Goal: Task Accomplishment & Management: Manage account settings

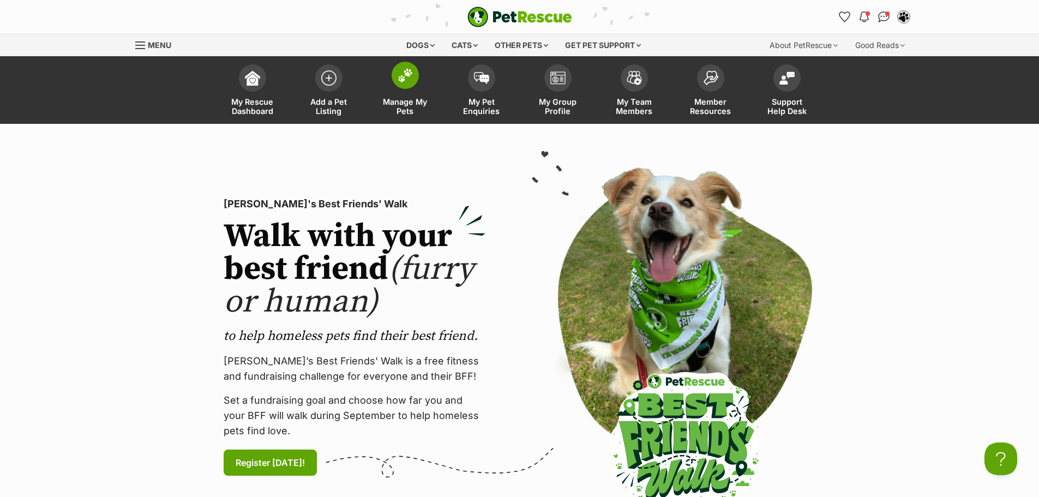
click at [406, 91] on link "Manage My Pets" at bounding box center [405, 91] width 76 height 65
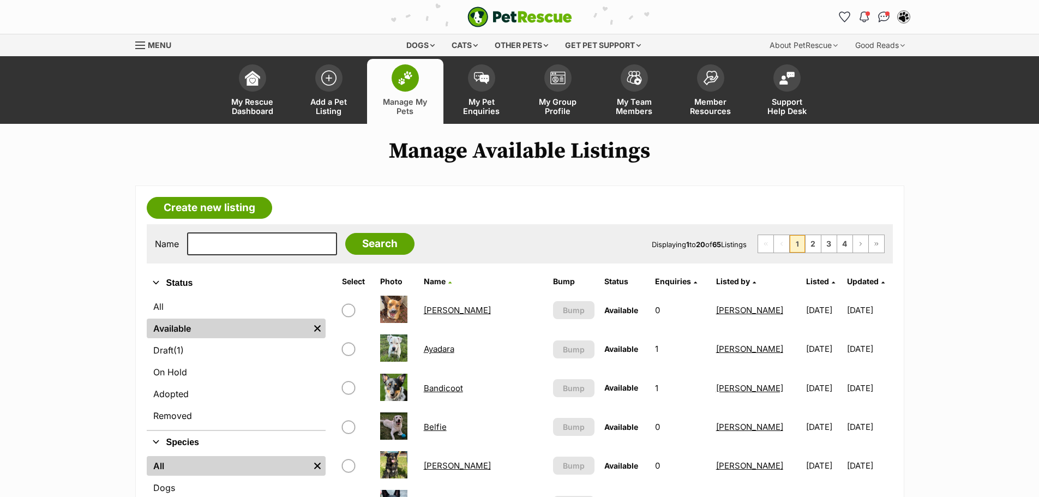
click at [727, 284] on span "Listed by" at bounding box center [733, 280] width 34 height 9
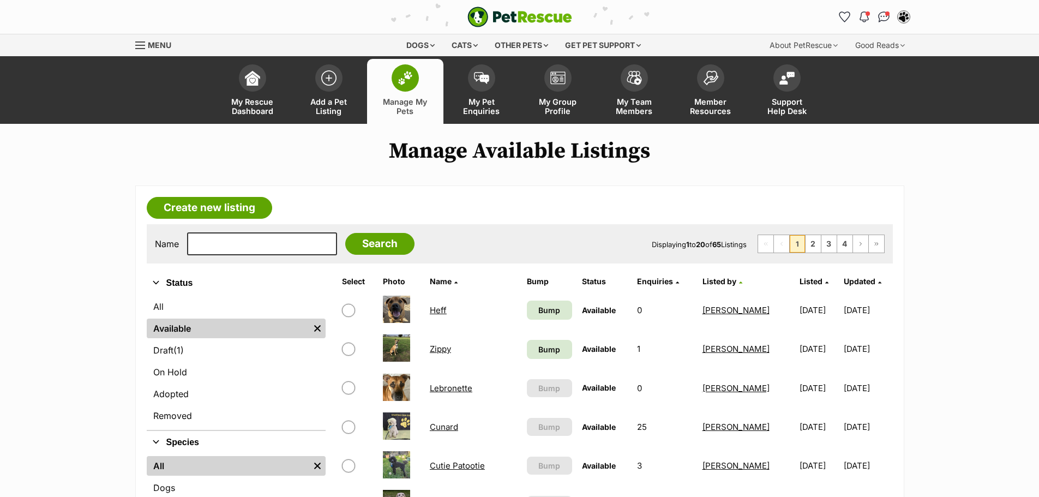
click at [739, 284] on icon at bounding box center [740, 282] width 3 height 6
click at [799, 284] on span "Listed" at bounding box center [810, 280] width 23 height 9
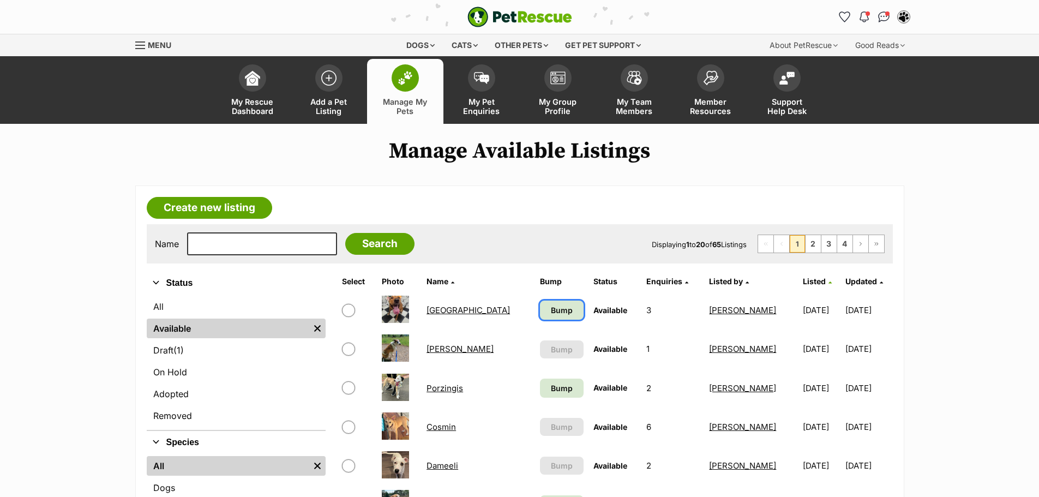
click at [551, 316] on span "Bump" at bounding box center [562, 309] width 22 height 11
click at [540, 378] on link "Bump" at bounding box center [561, 387] width 43 height 19
click at [803, 285] on link "Listed" at bounding box center [817, 280] width 29 height 9
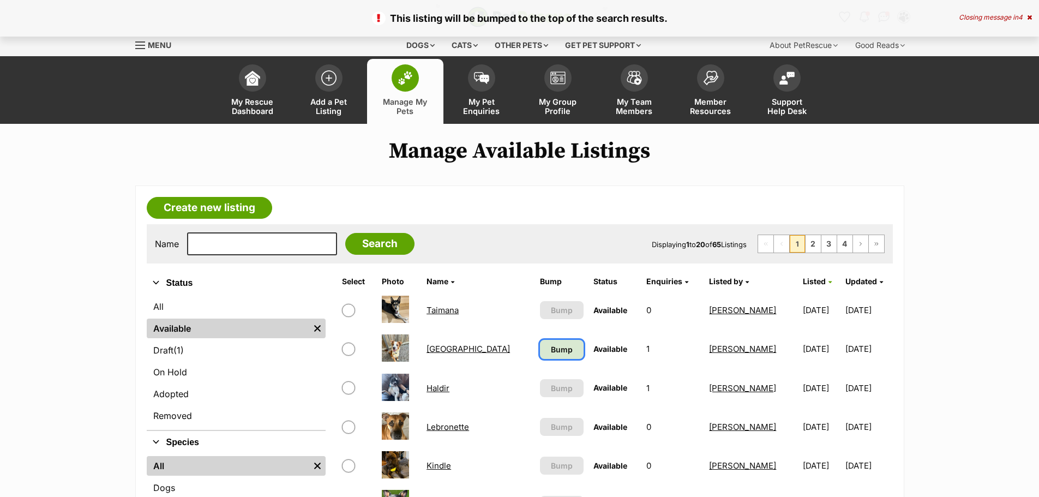
click at [551, 347] on span "Bump" at bounding box center [562, 348] width 22 height 11
drag, startPoint x: 449, startPoint y: 308, endPoint x: 514, endPoint y: 207, distance: 119.9
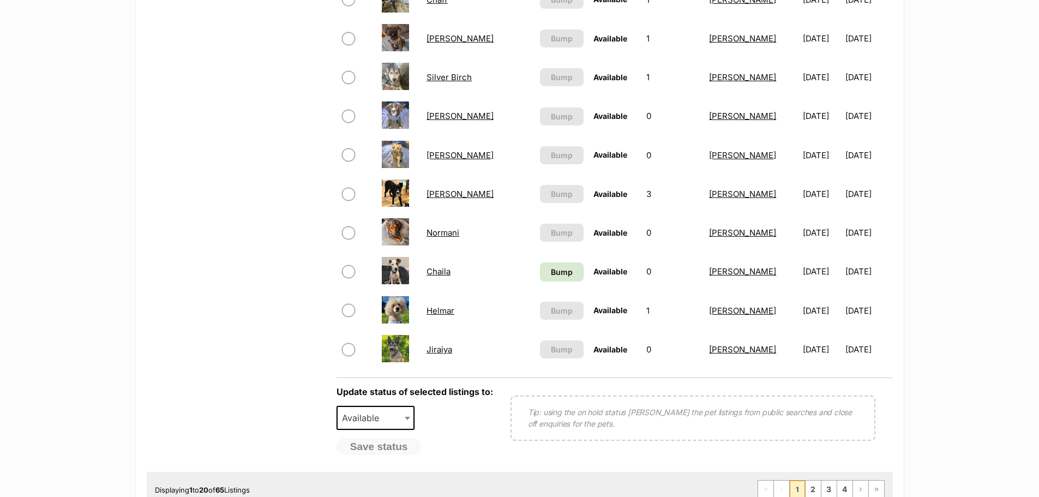
scroll to position [709, 0]
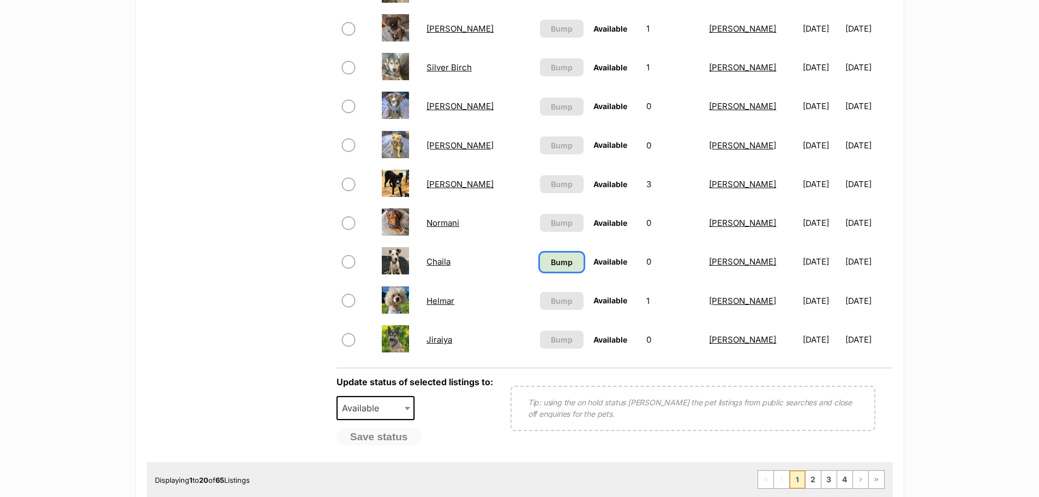
click at [551, 260] on span "Bump" at bounding box center [562, 261] width 22 height 11
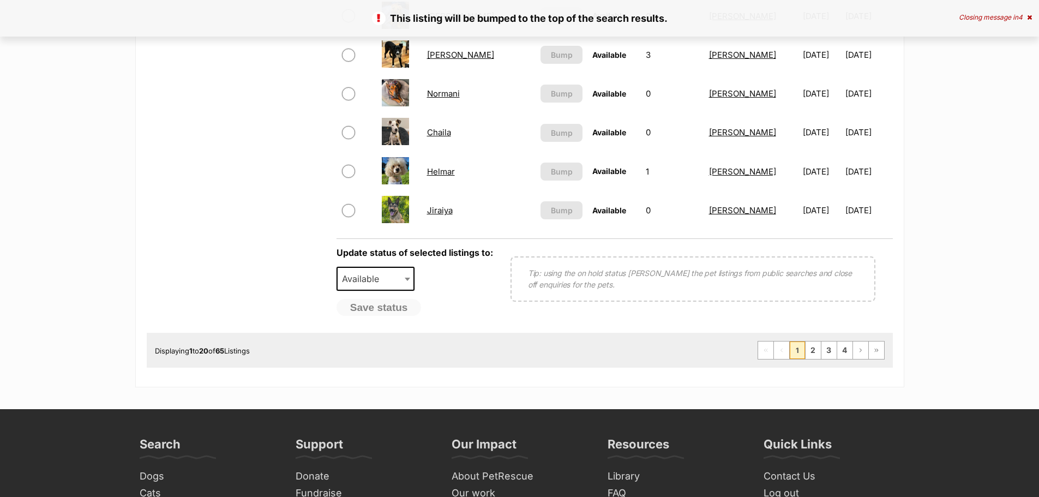
scroll to position [872, 0]
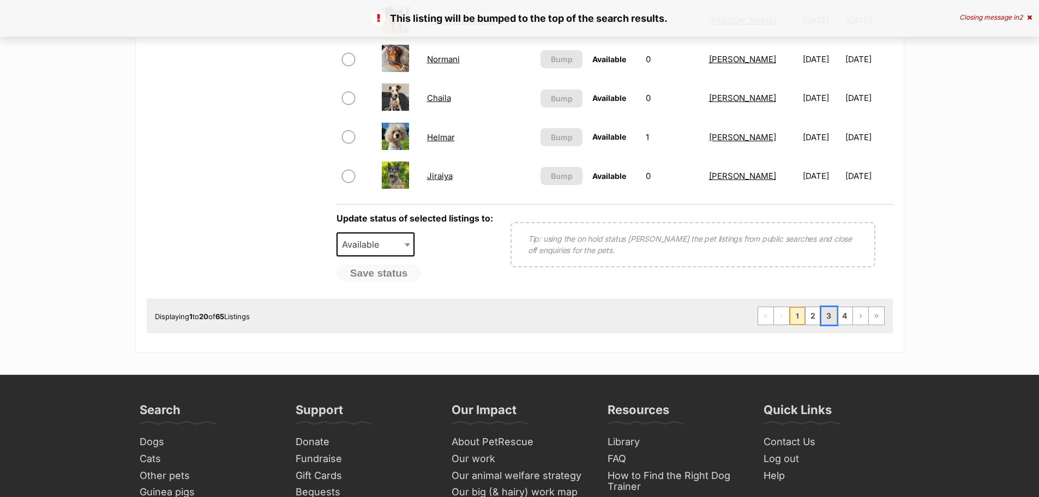
click at [832, 317] on link "3" at bounding box center [828, 315] width 15 height 17
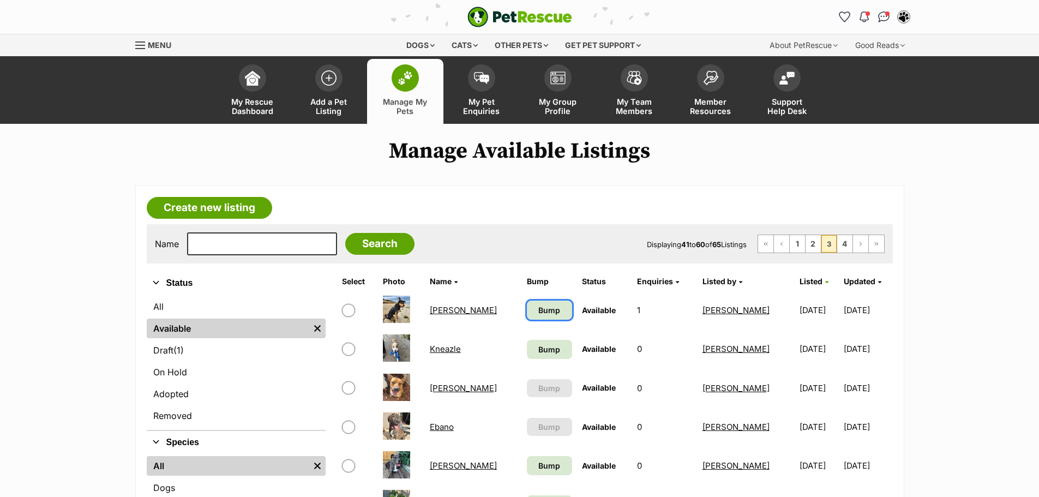
click at [538, 310] on span "Bump" at bounding box center [549, 309] width 22 height 11
click at [538, 343] on span "Bump" at bounding box center [549, 348] width 22 height 11
click at [538, 464] on span "Bump" at bounding box center [549, 465] width 22 height 11
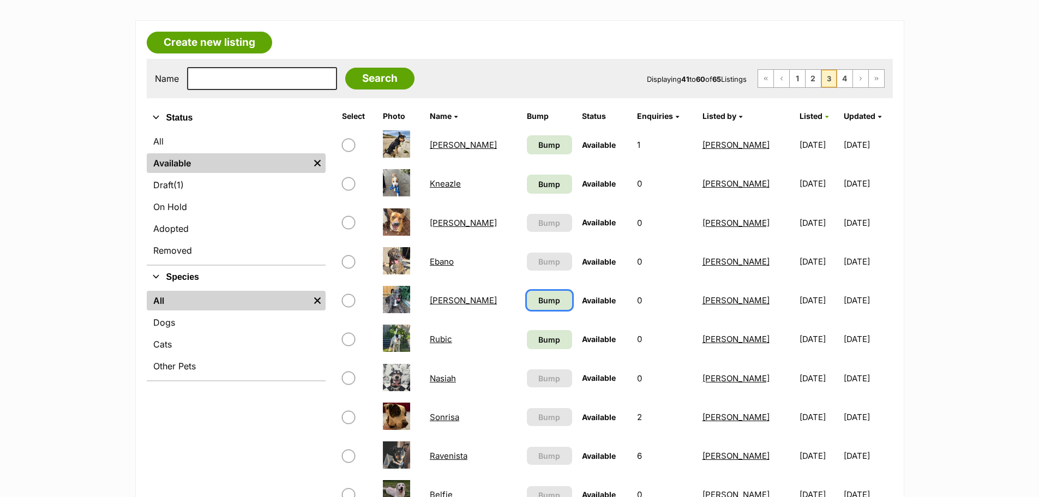
scroll to position [218, 0]
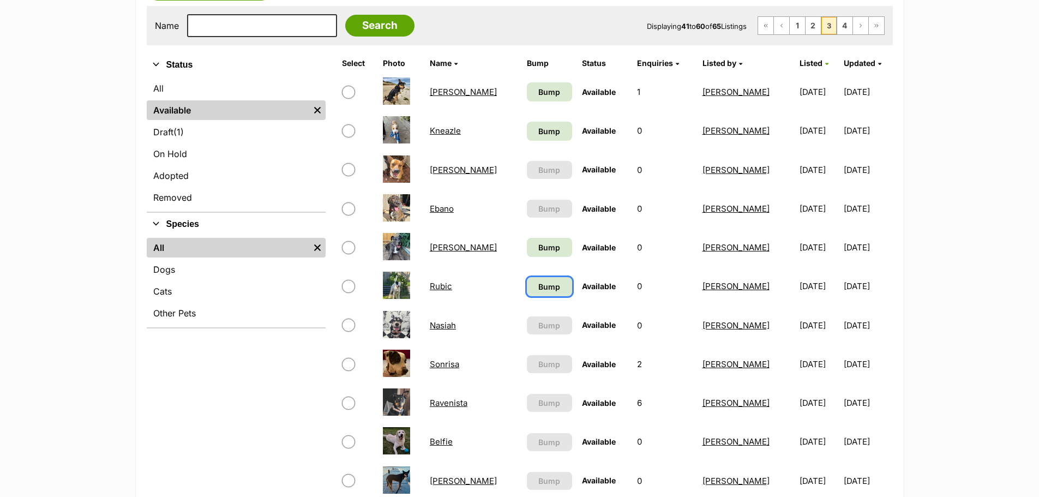
click at [547, 286] on span "Bump" at bounding box center [549, 286] width 22 height 11
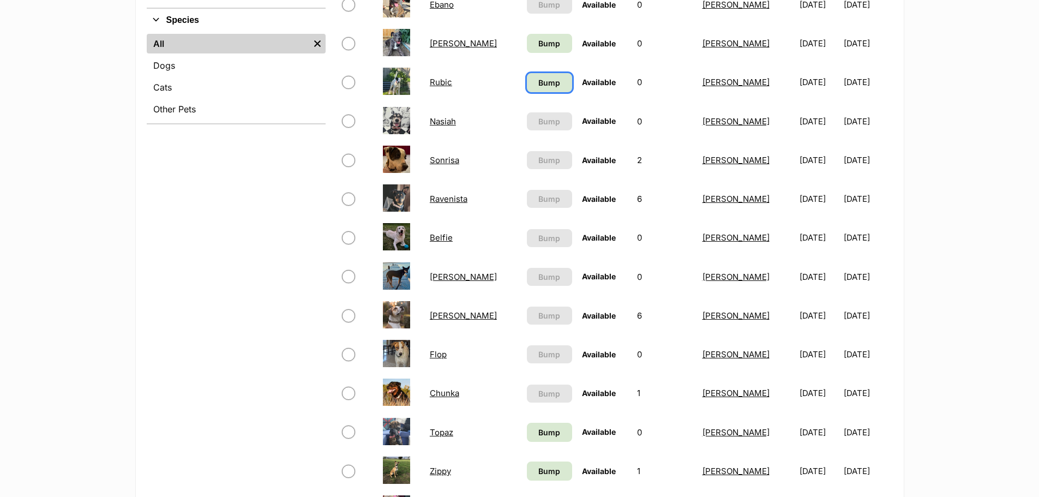
scroll to position [436, 0]
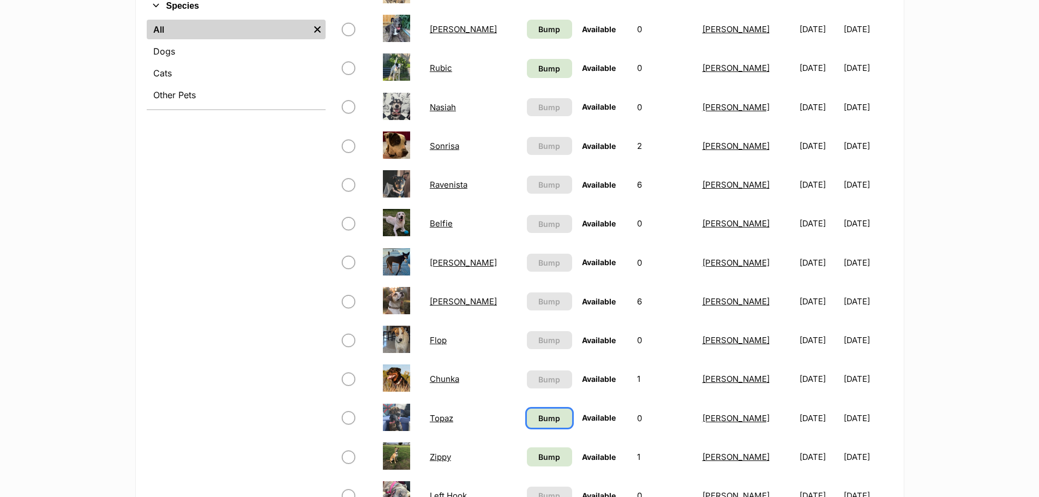
click at [541, 421] on span "Bump" at bounding box center [549, 417] width 22 height 11
click at [540, 450] on link "Bump" at bounding box center [549, 456] width 45 height 19
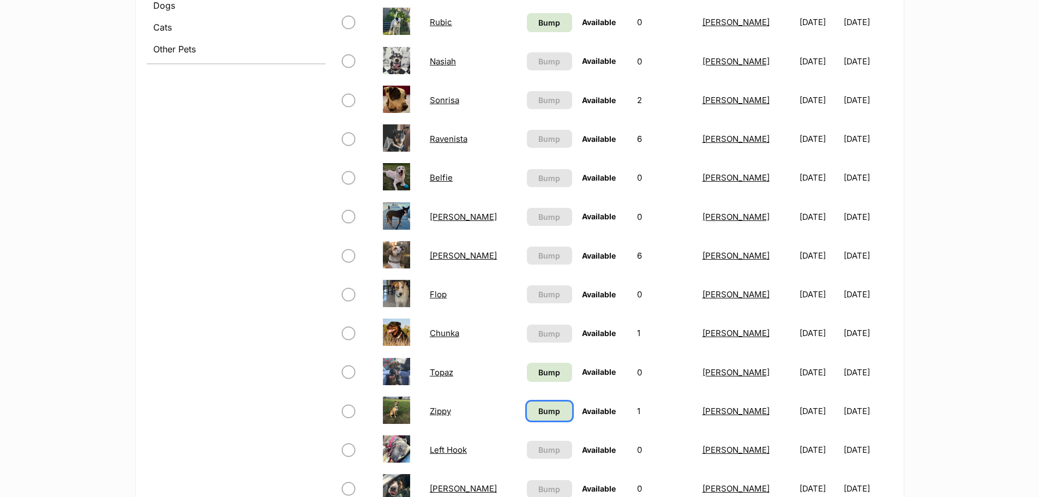
scroll to position [654, 0]
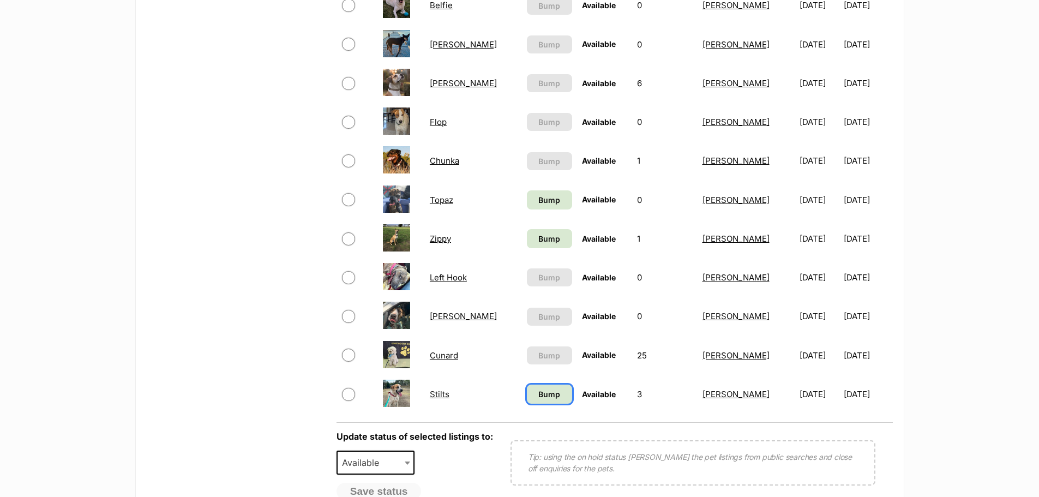
click at [538, 395] on span "Bump" at bounding box center [549, 393] width 22 height 11
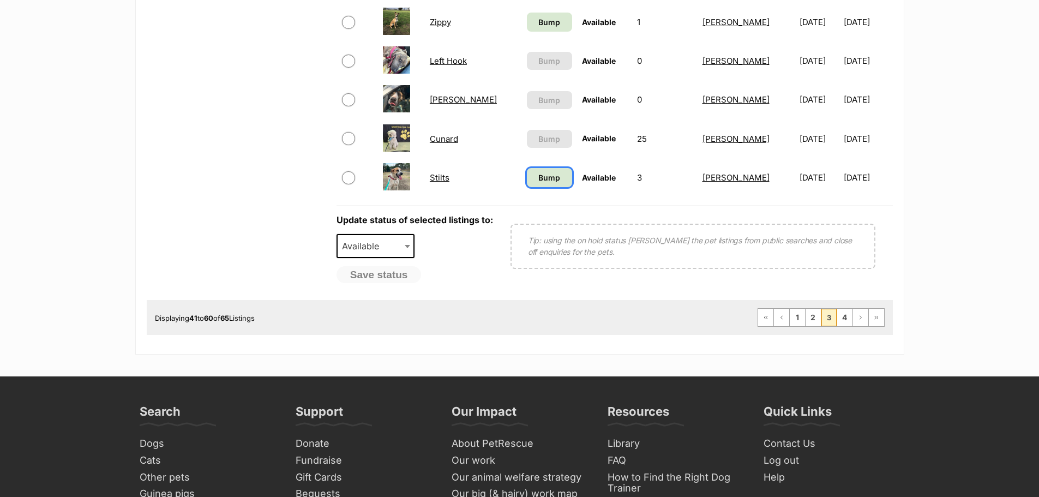
scroll to position [872, 0]
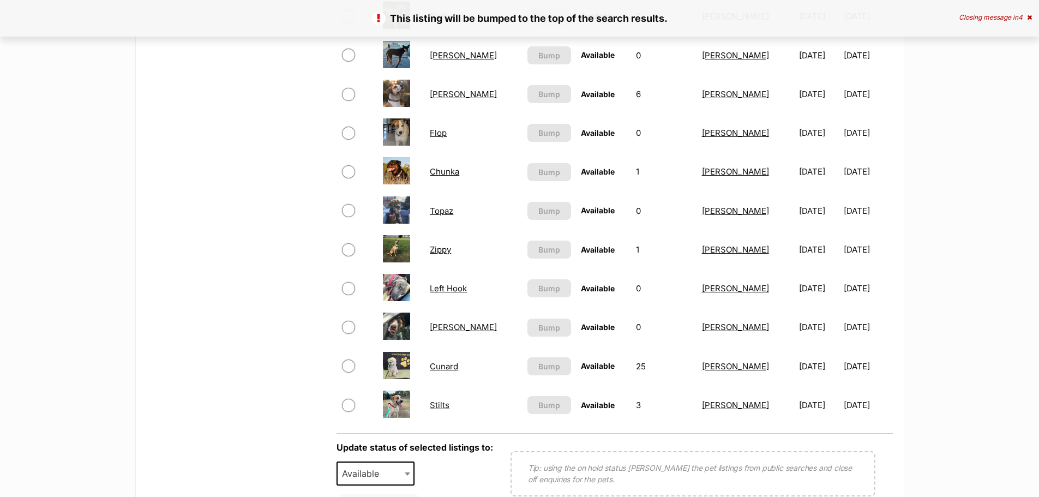
scroll to position [763, 0]
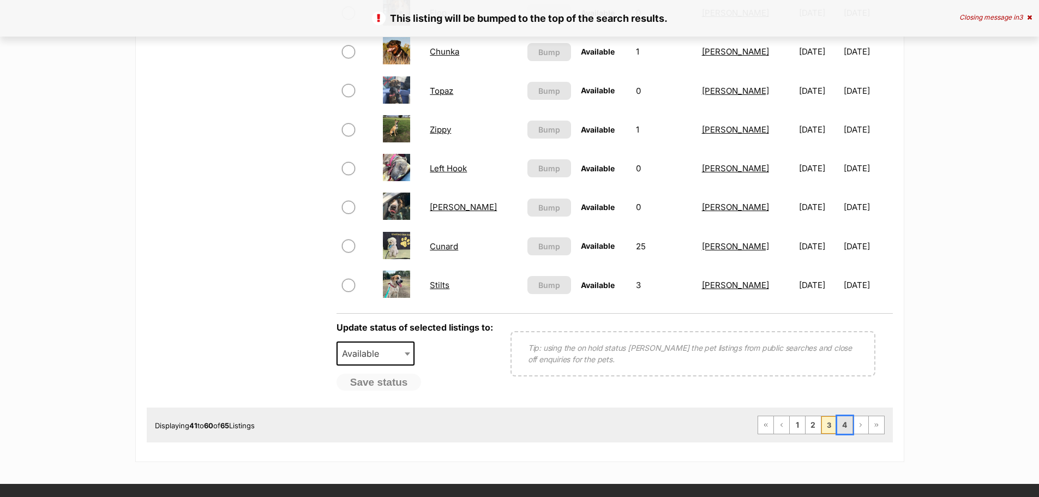
click at [842, 426] on link "4" at bounding box center [844, 424] width 15 height 17
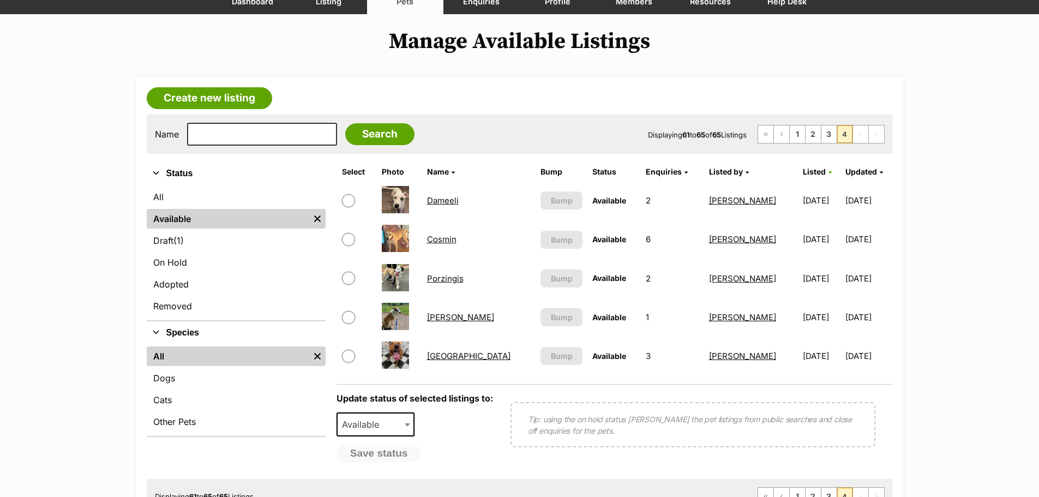
scroll to position [109, 0]
click at [827, 135] on link "3" at bounding box center [828, 134] width 15 height 17
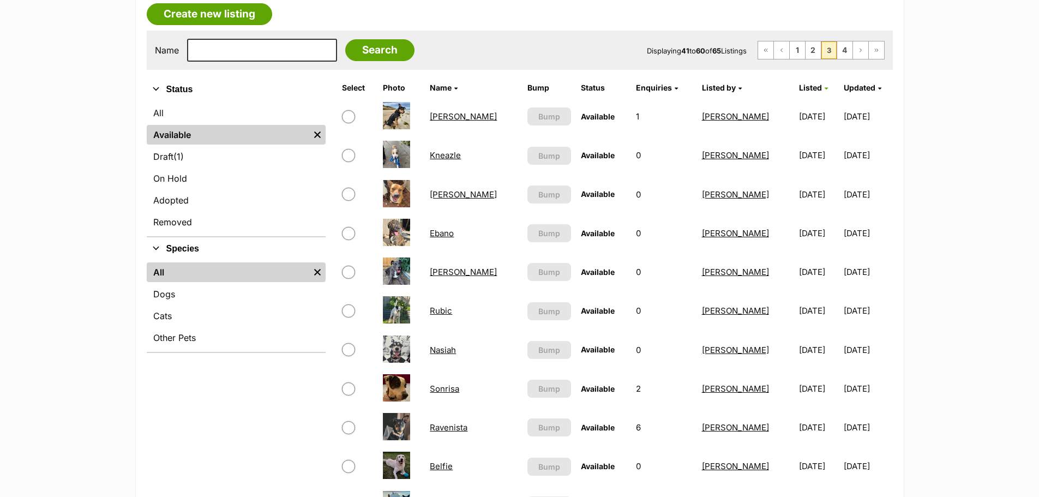
scroll to position [164, 0]
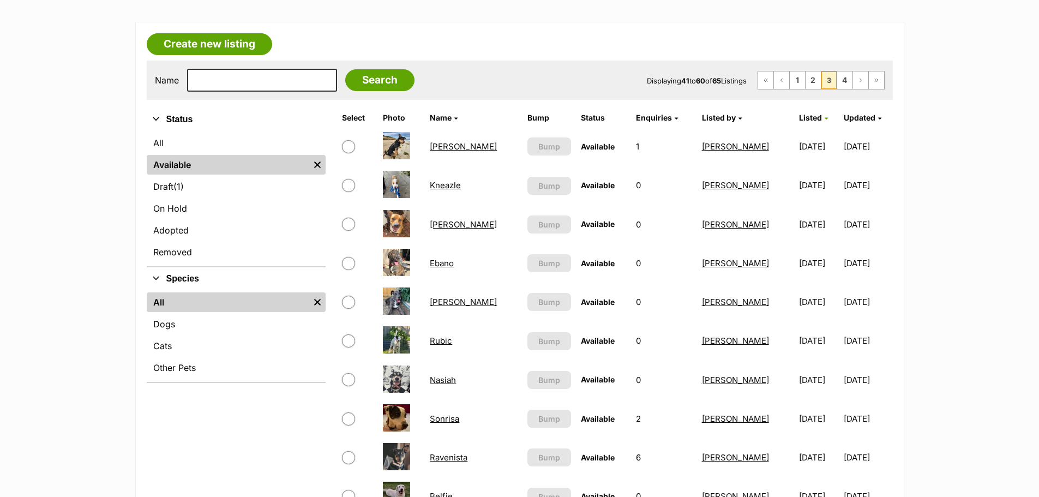
click at [436, 151] on link "Hennis" at bounding box center [463, 146] width 67 height 10
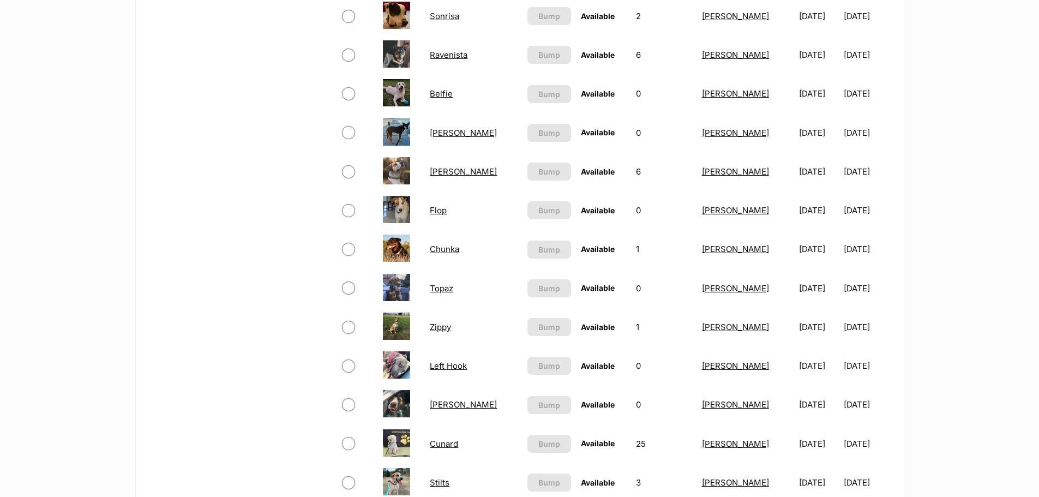
scroll to position [600, 0]
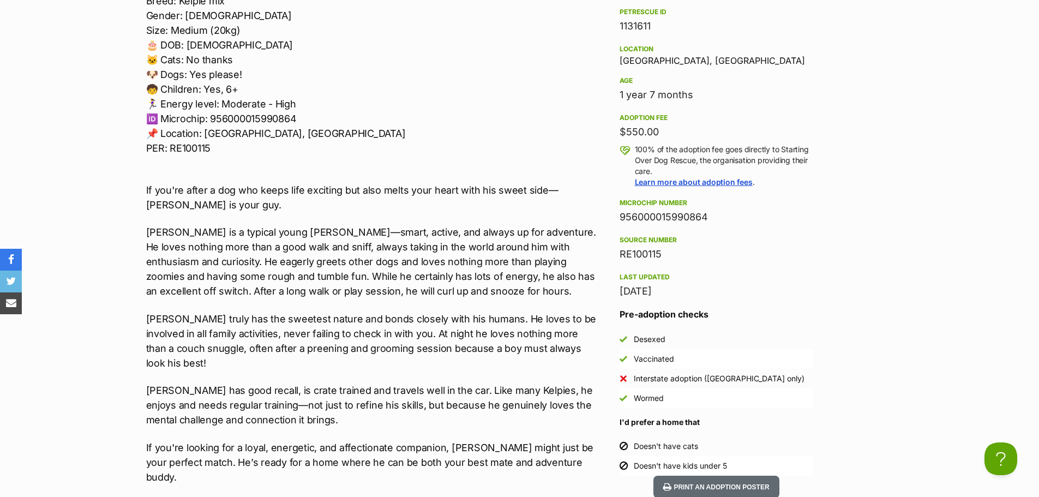
scroll to position [981, 0]
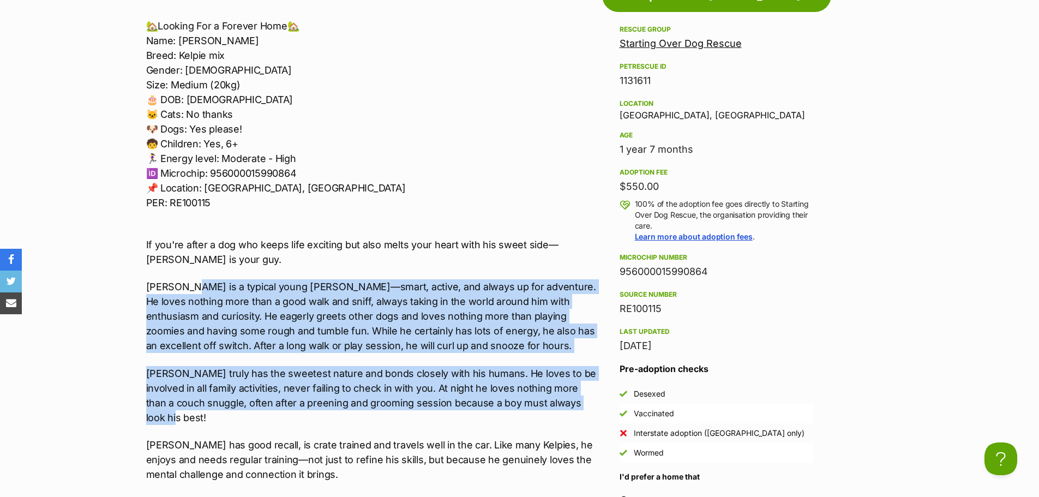
drag, startPoint x: 585, startPoint y: 404, endPoint x: 188, endPoint y: 286, distance: 414.2
click at [188, 286] on div "🏡Looking For a Forever Home🏡 Name: [PERSON_NAME]: Kelpie mix Gender: [DEMOGRAPH…" at bounding box center [371, 391] width 450 height 744
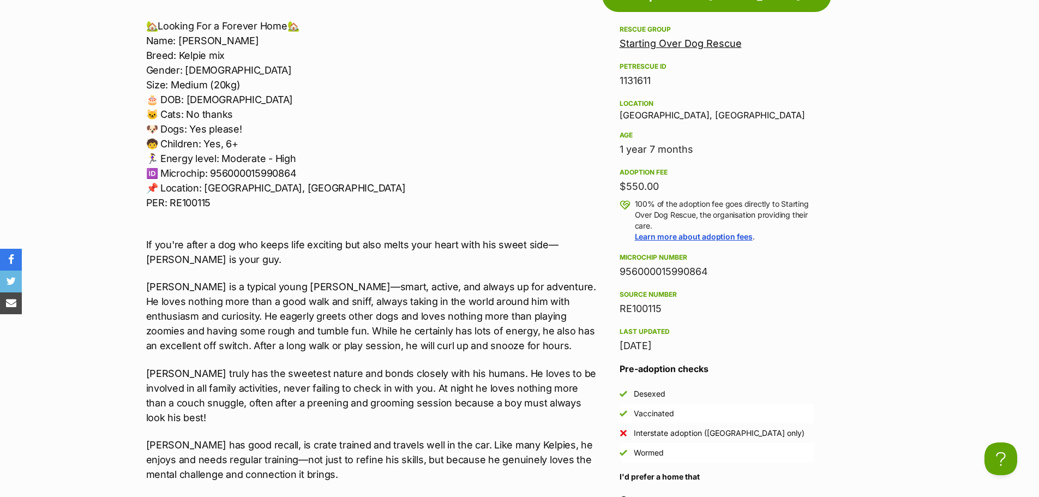
click at [426, 421] on div "🏡Looking For a Forever Home🏡 Name: [PERSON_NAME]: Kelpie mix Gender: [DEMOGRAPH…" at bounding box center [371, 391] width 450 height 744
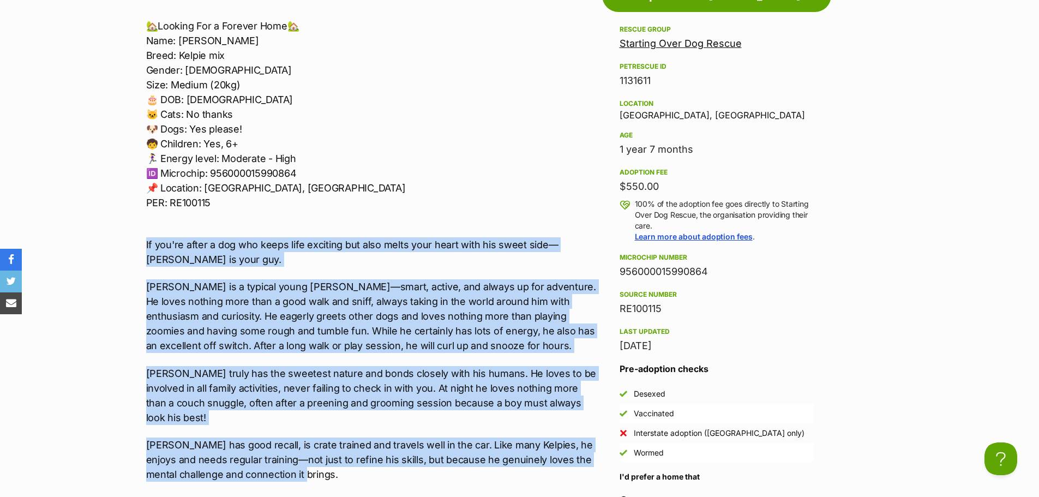
drag, startPoint x: 330, startPoint y: 463, endPoint x: 128, endPoint y: 246, distance: 297.0
copy div "Lo ips'do sitam c adi eli seddo eius temporin utl etdo magna aliq enima mini ve…"
